Goal: Information Seeking & Learning: Learn about a topic

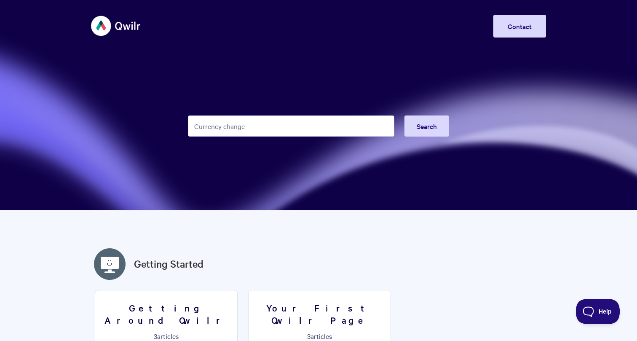
type input "Currency change"
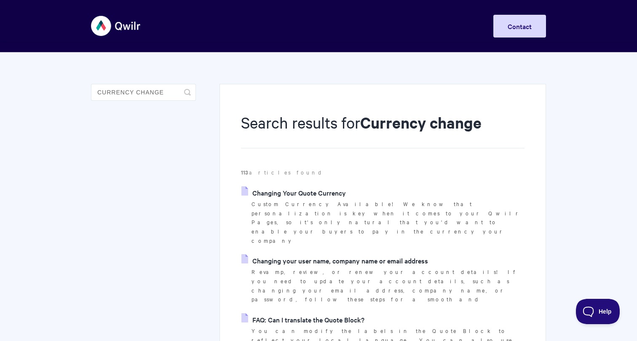
click at [295, 195] on link "Changing Your Quote Currency" at bounding box center [293, 192] width 104 height 13
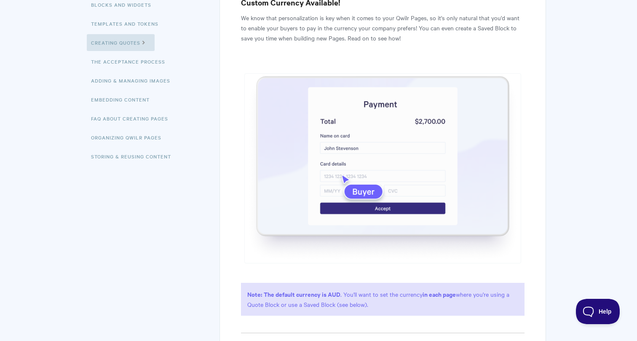
scroll to position [279, 0]
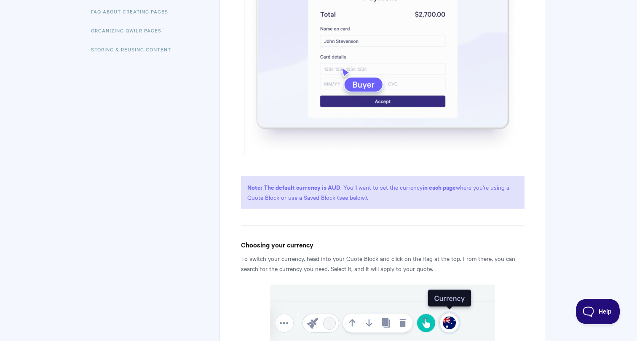
drag, startPoint x: 377, startPoint y: 200, endPoint x: 244, endPoint y: 180, distance: 134.2
click at [244, 180] on p "Note: The default currency is AUD . You'll want to set the currency in each pag…" at bounding box center [383, 192] width 284 height 33
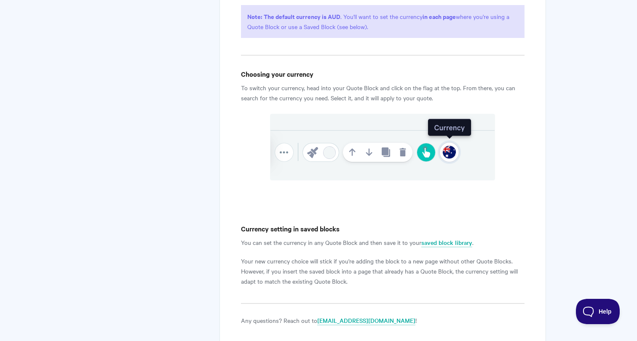
scroll to position [0, 0]
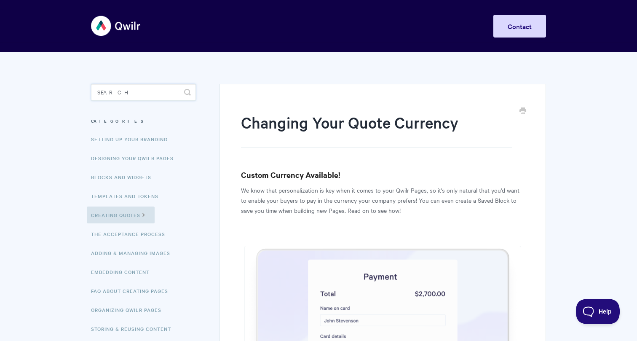
click at [125, 91] on input "Search" at bounding box center [143, 92] width 105 height 17
type input "ش"
type input "ai"
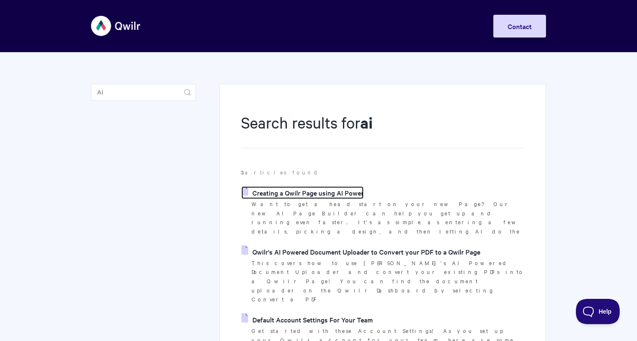
click at [331, 195] on link "Creating a Qwilr Page using AI Power" at bounding box center [302, 192] width 122 height 13
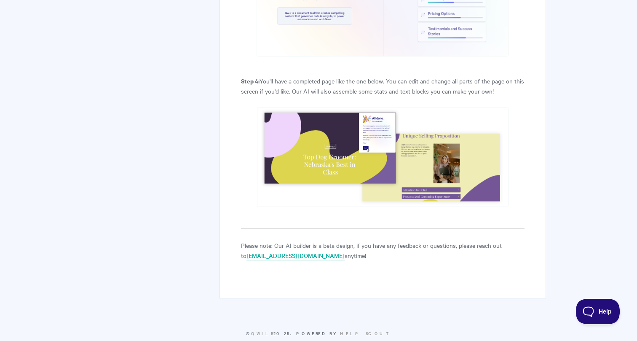
scroll to position [1423, 0]
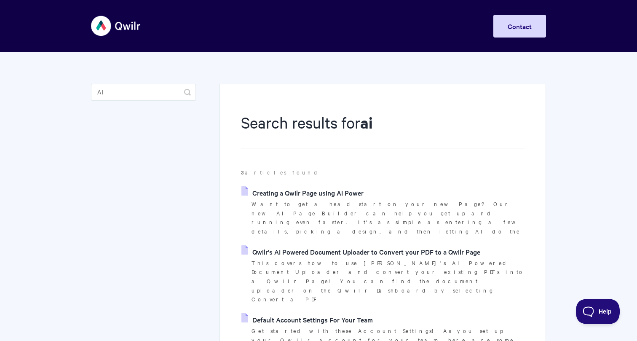
click at [327, 245] on link "Qwilr's AI Powered Document Uploader to Convert your PDF to a Qwilr Page" at bounding box center [360, 251] width 239 height 13
